Goal: Transaction & Acquisition: Purchase product/service

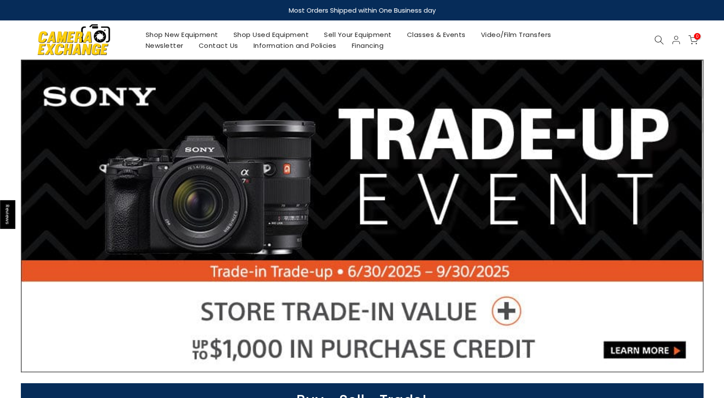
click at [275, 35] on link "Shop Used Equipment" at bounding box center [271, 34] width 91 height 11
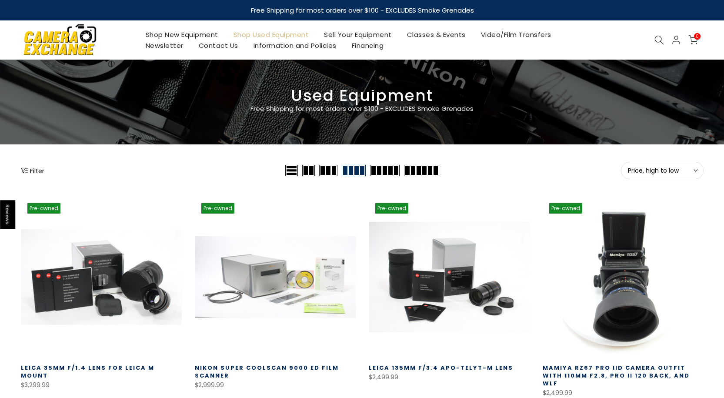
click at [674, 172] on span "Price, high to low" at bounding box center [662, 171] width 69 height 8
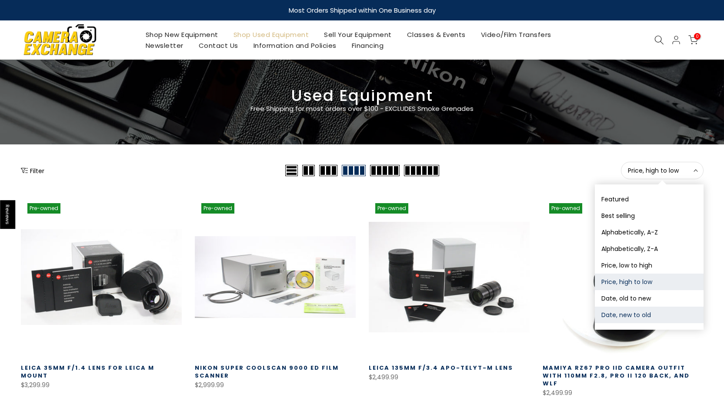
click at [646, 311] on button "Date, new to old" at bounding box center [649, 315] width 109 height 17
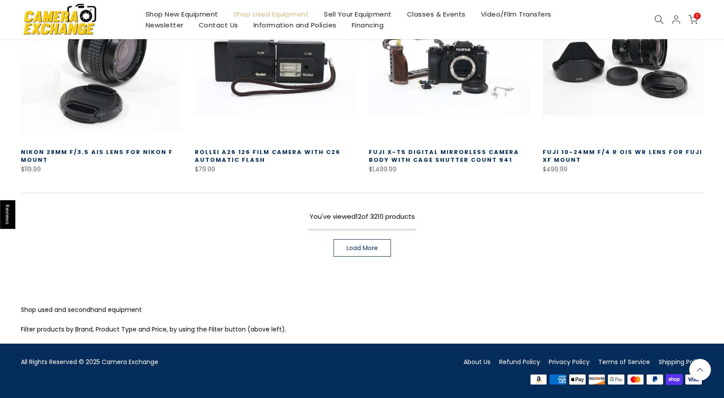
scroll to position [631, 0]
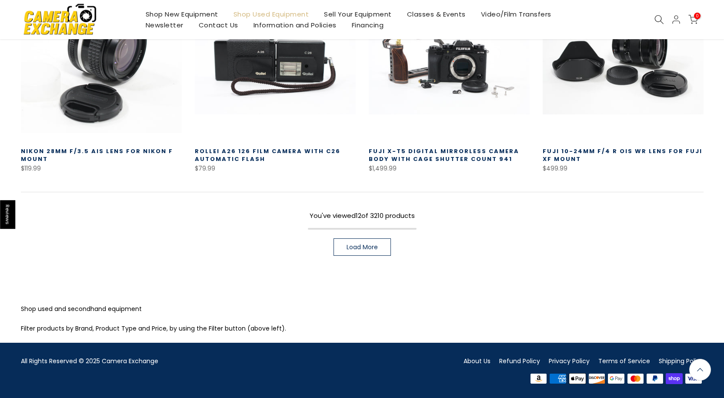
click at [353, 251] on link "Load More" at bounding box center [362, 246] width 57 height 17
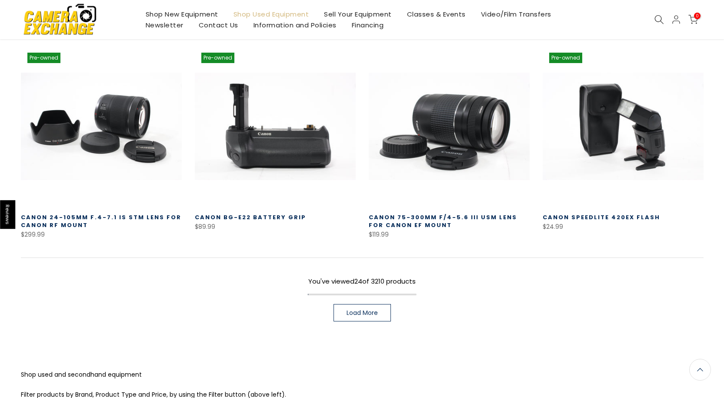
scroll to position [1196, 0]
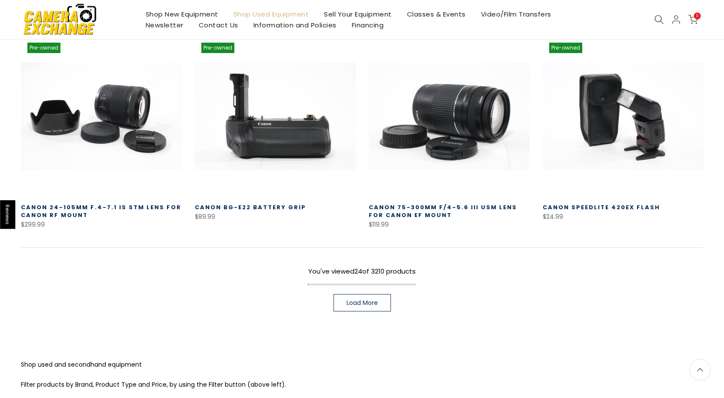
click at [372, 301] on span "Load More" at bounding box center [362, 303] width 31 height 6
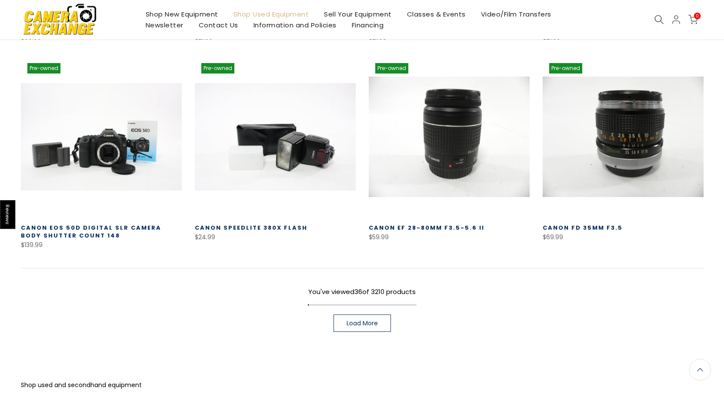
scroll to position [1805, 0]
click at [370, 320] on span "Load More" at bounding box center [362, 323] width 31 height 6
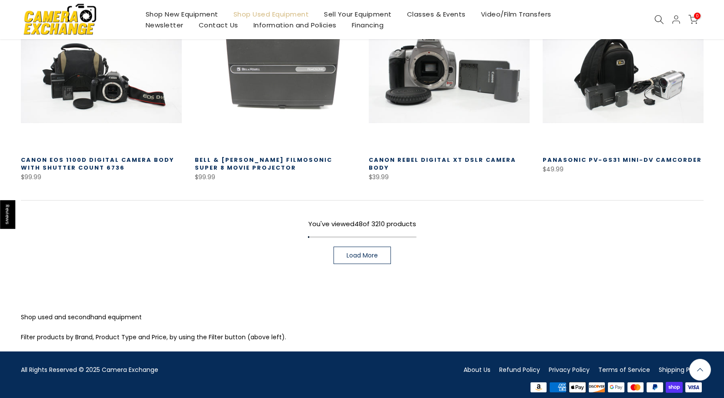
scroll to position [2495, 0]
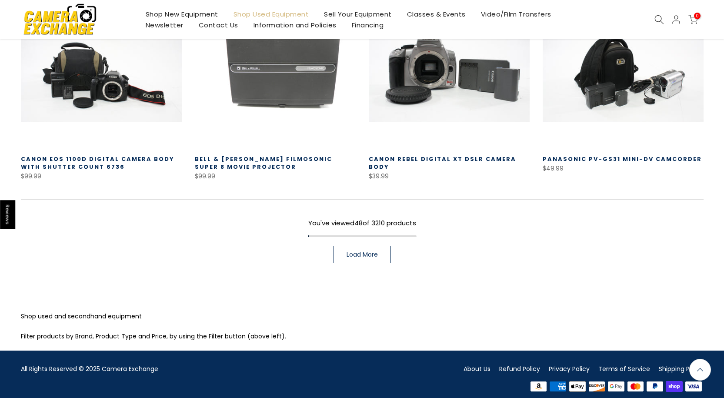
click at [380, 246] on link "Load More" at bounding box center [362, 254] width 57 height 17
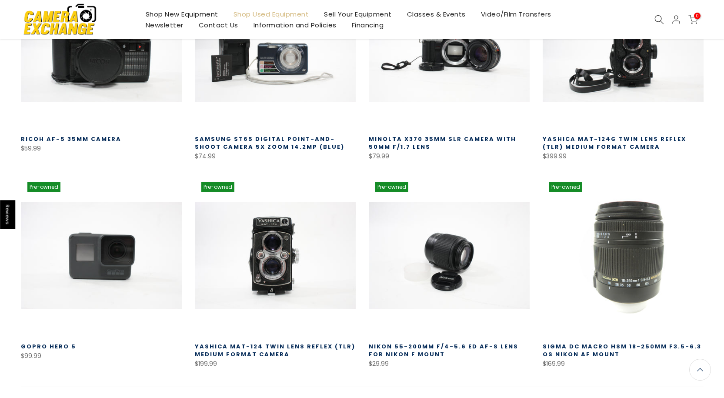
scroll to position [2931, 0]
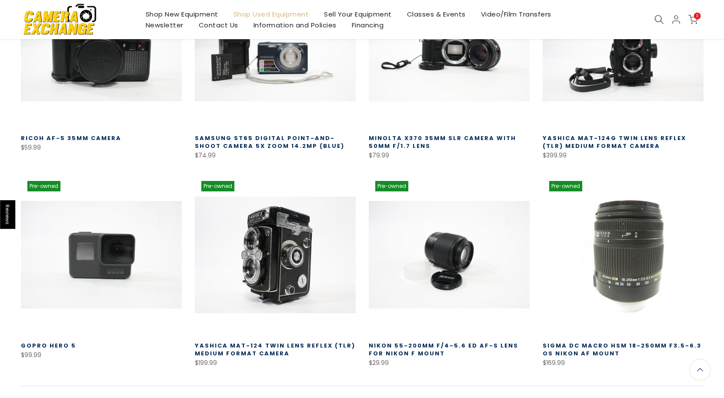
click at [278, 233] on link at bounding box center [275, 254] width 161 height 161
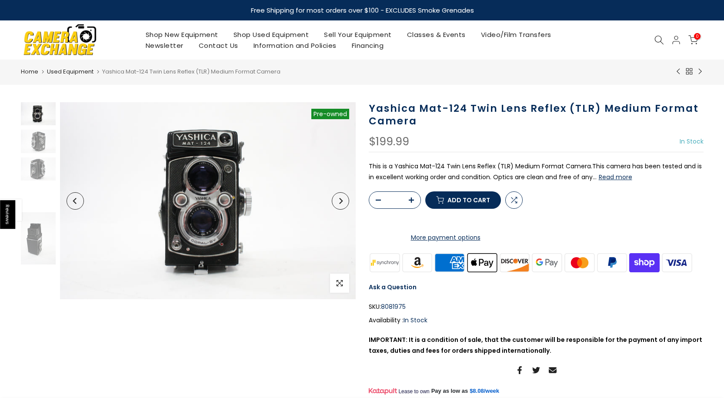
click at [344, 202] on button "Next" at bounding box center [340, 200] width 17 height 17
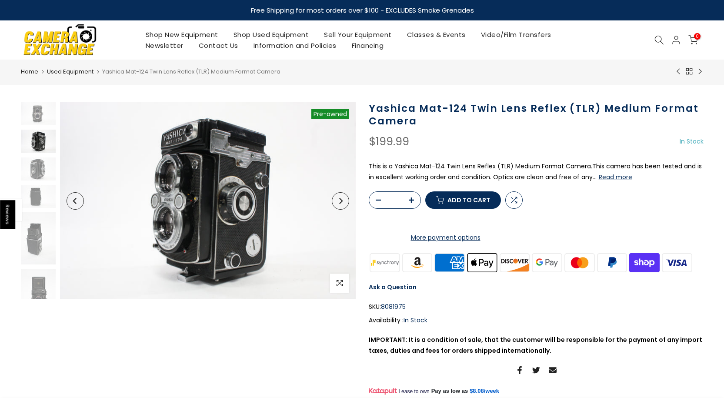
click at [338, 204] on icon "Next" at bounding box center [341, 201] width 6 height 6
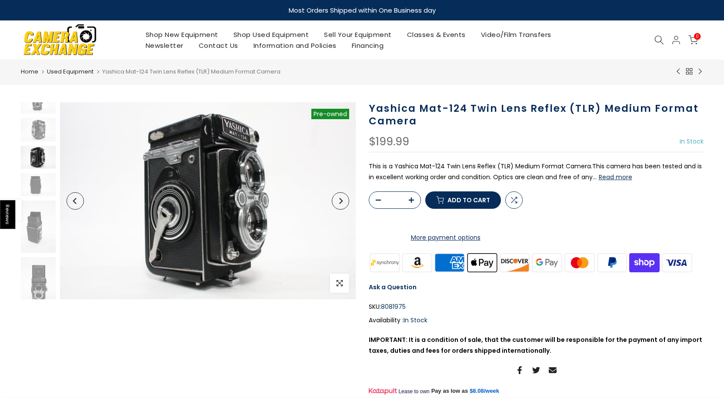
click at [338, 204] on icon "Next" at bounding box center [341, 201] width 6 height 6
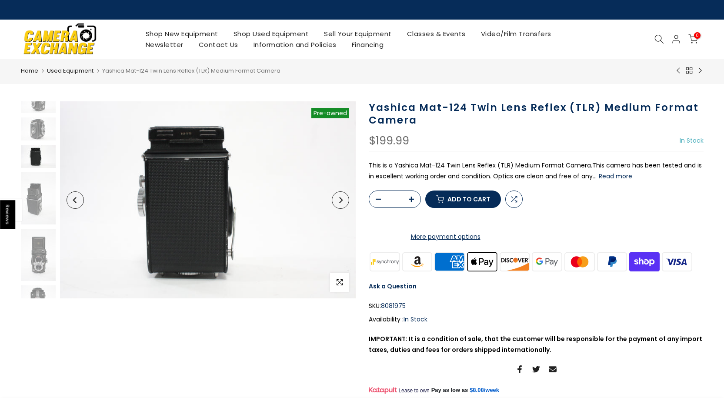
click at [337, 204] on button "Next" at bounding box center [340, 199] width 17 height 17
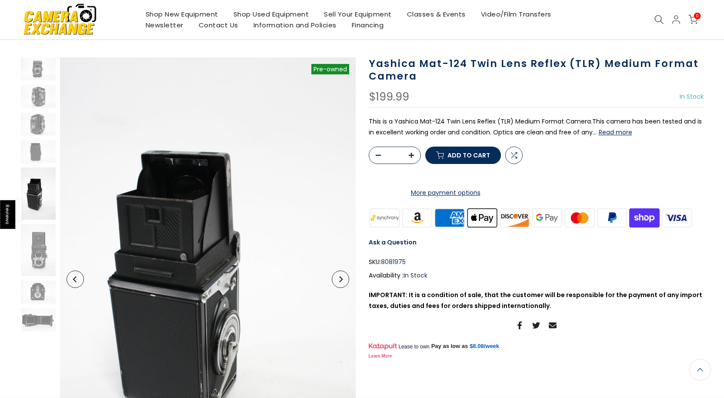
scroll to position [44, 0]
click at [344, 283] on button "Next" at bounding box center [340, 279] width 17 height 17
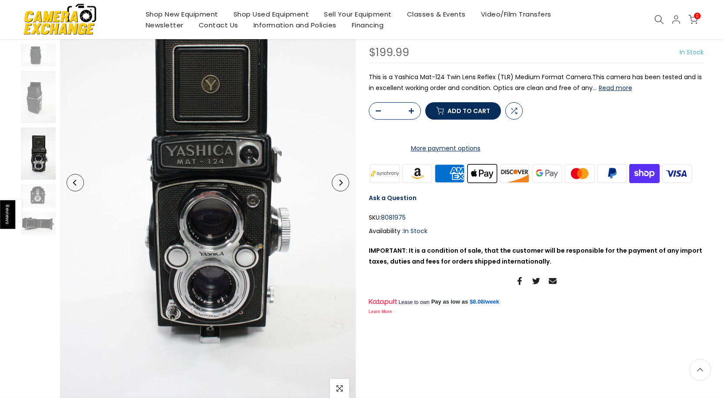
scroll to position [131, 0]
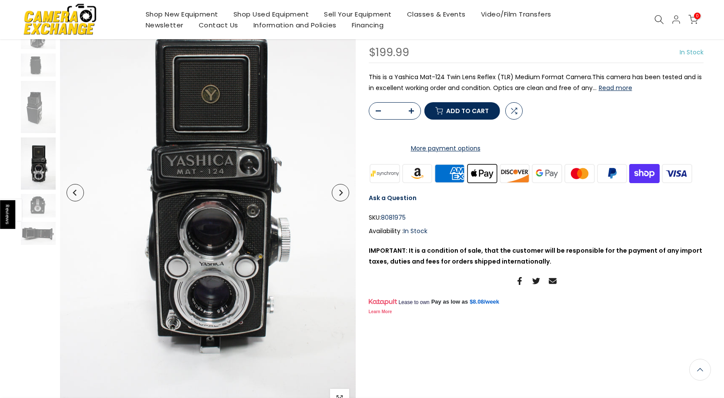
click at [343, 197] on button "Next" at bounding box center [340, 192] width 17 height 17
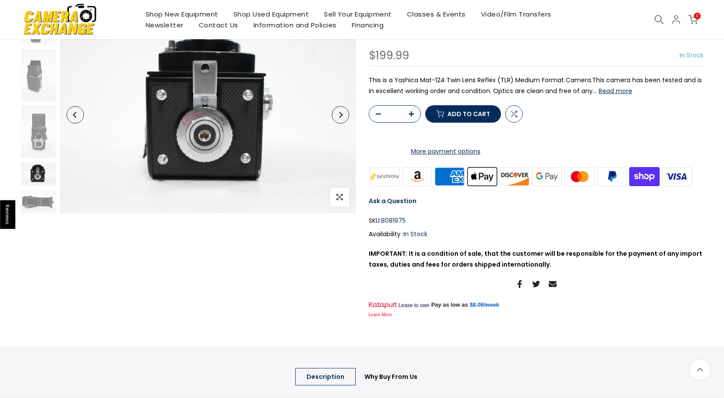
scroll to position [1, 0]
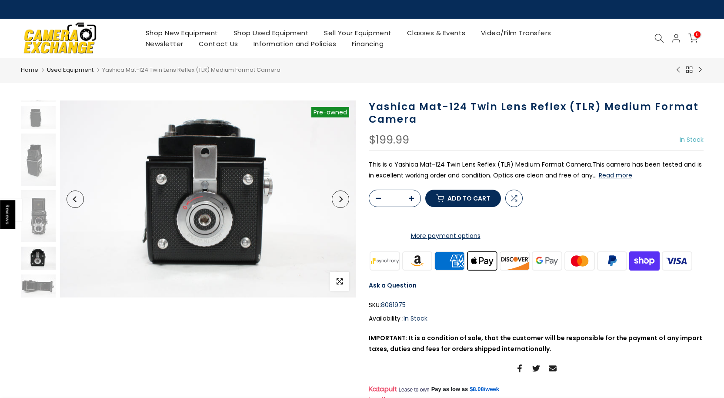
click at [343, 202] on button "Next" at bounding box center [340, 199] width 17 height 17
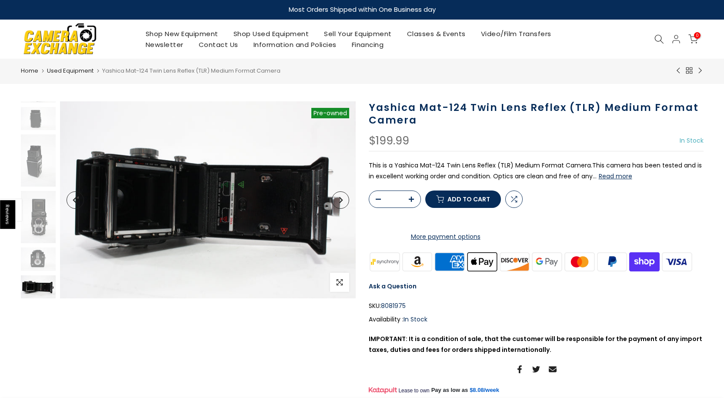
click at [609, 177] on button "Read more" at bounding box center [615, 176] width 33 height 8
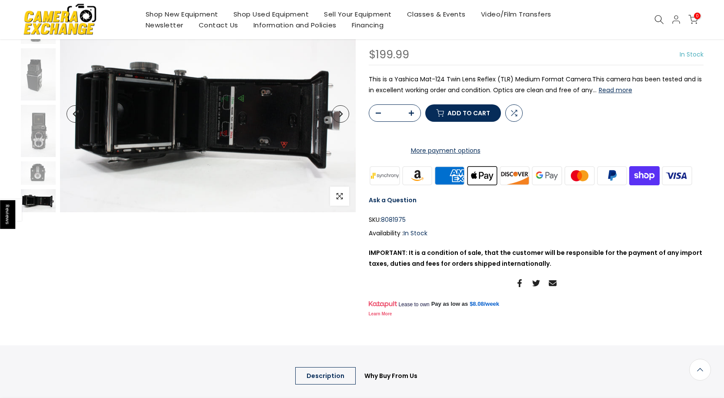
scroll to position [0, 0]
